Goal: Check status: Check status

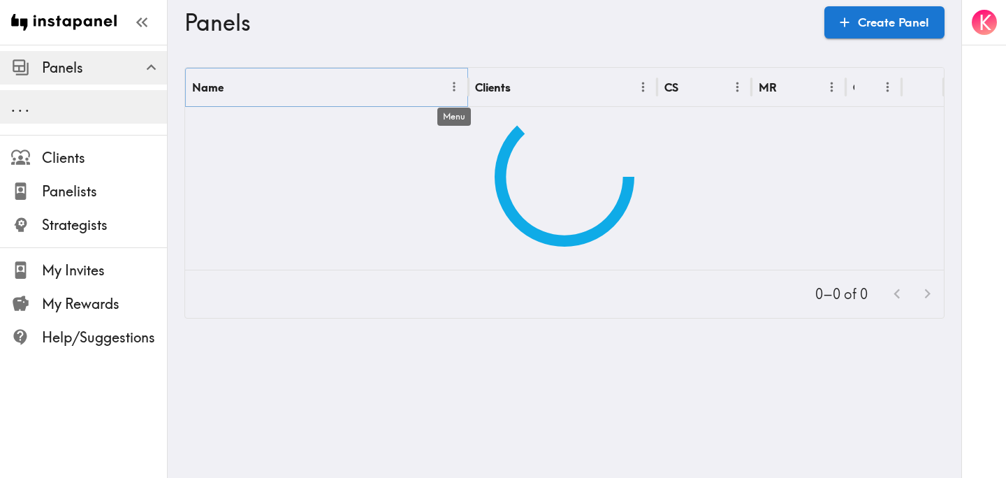
click at [454, 89] on icon "Menu" at bounding box center [454, 87] width 2 height 10
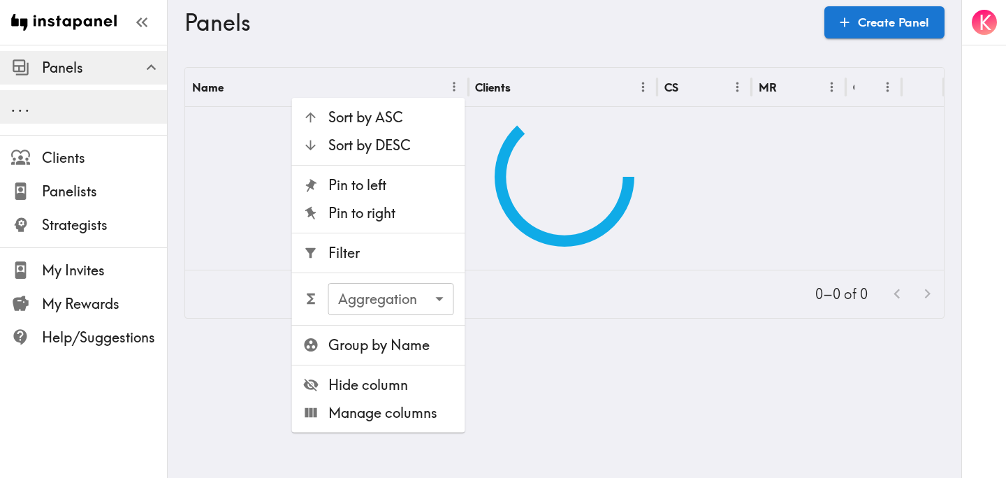
click at [363, 254] on span "Filter" at bounding box center [391, 253] width 126 height 20
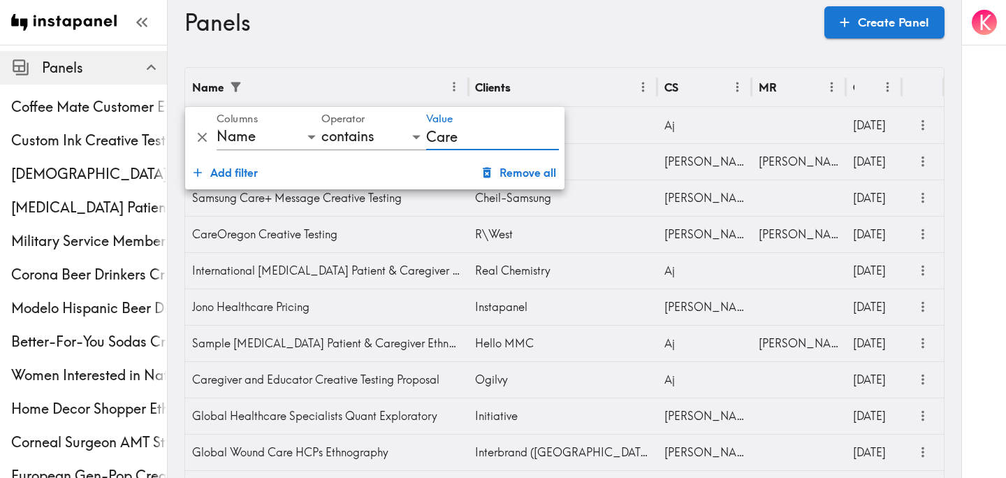
type input "CareOregon"
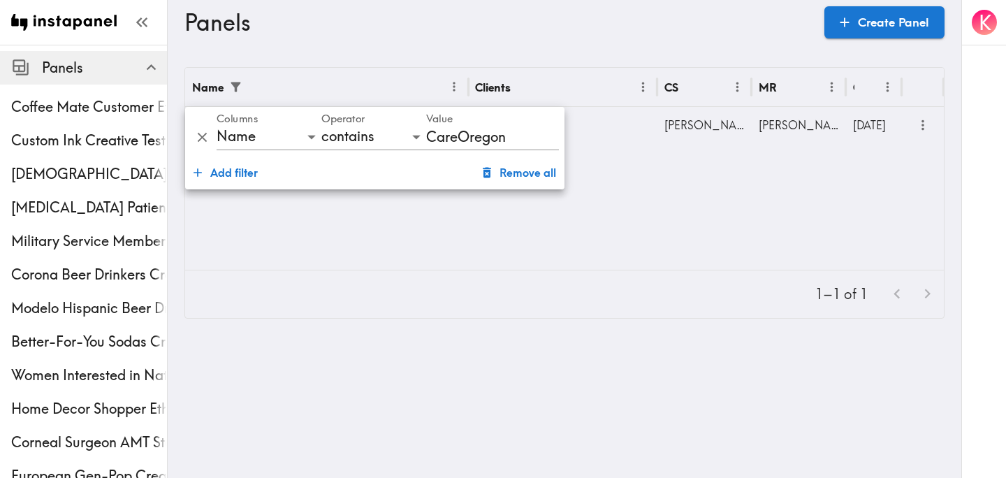
click at [639, 57] on main "Panels Create Panel Name Clients CS MR Created CareOregon Creative Testing R\We…" at bounding box center [565, 193] width 794 height 296
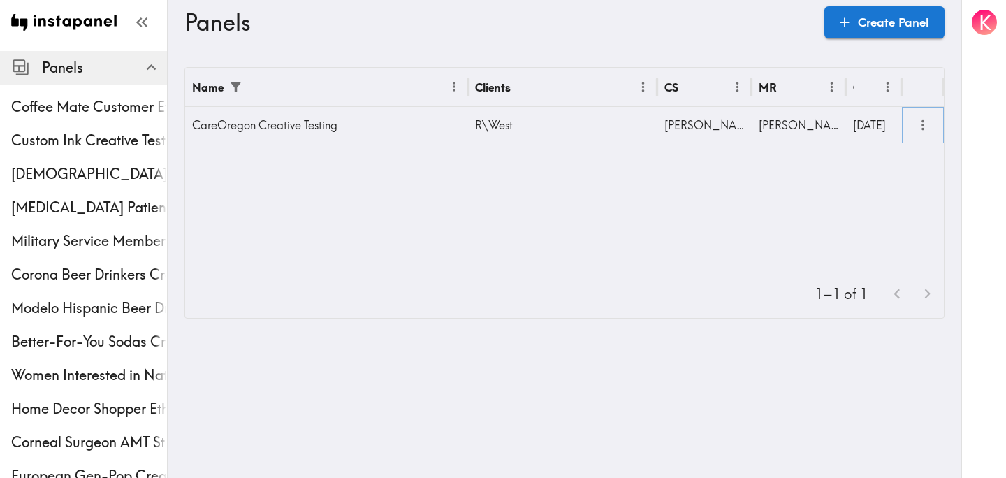
click at [926, 122] on icon "more" at bounding box center [923, 125] width 16 height 16
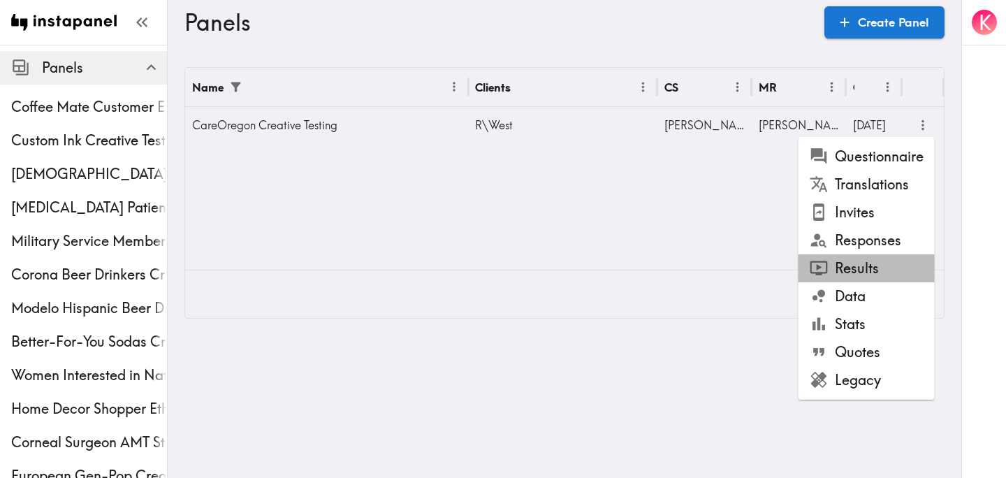
click at [891, 265] on li "Results" at bounding box center [866, 268] width 136 height 28
